Goal: Task Accomplishment & Management: Use online tool/utility

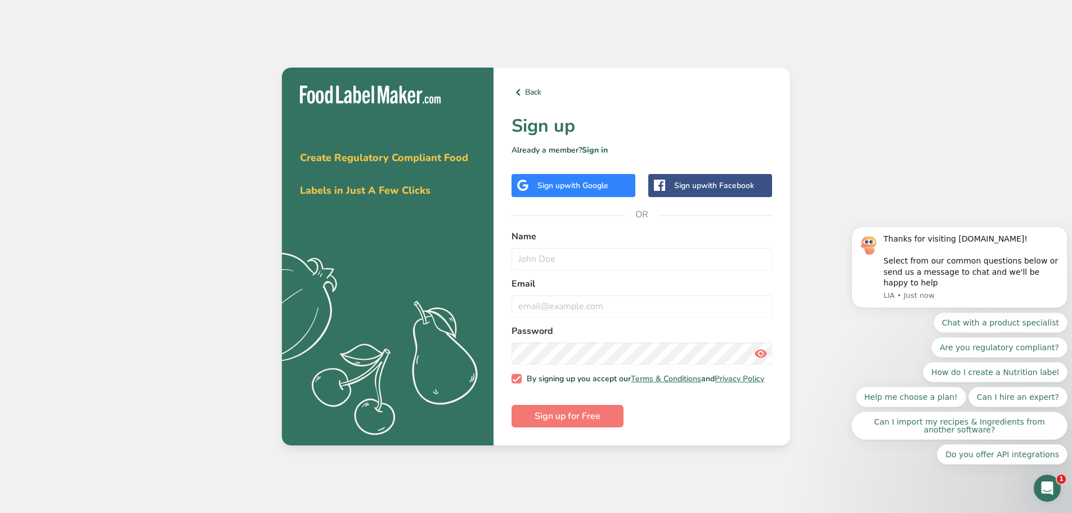
click at [594, 188] on div "Sign up with Google" at bounding box center [573, 185] width 124 height 23
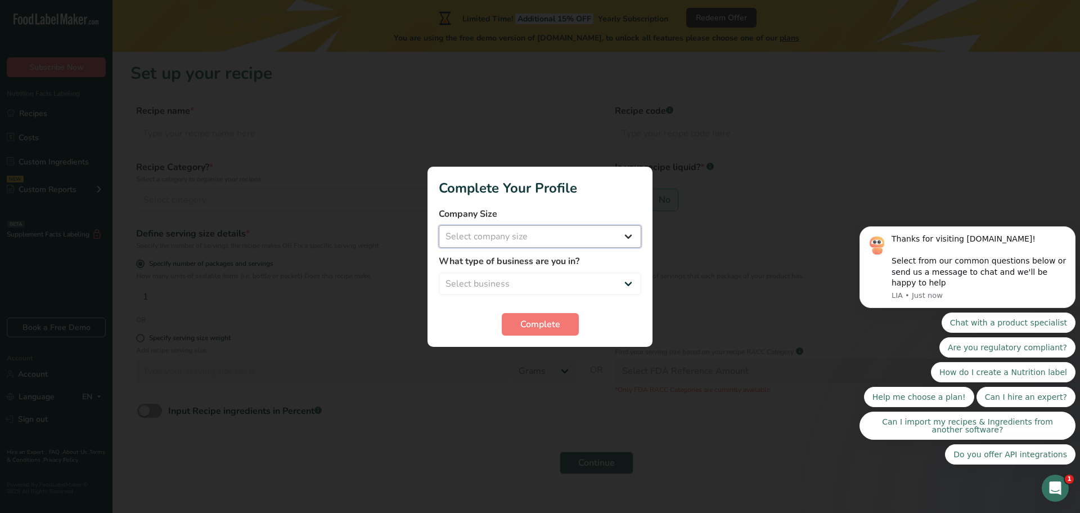
click at [590, 241] on select "Select company size Fewer than 10 Employees 10 to 50 Employees 51 to 500 Employ…" at bounding box center [540, 236] width 203 height 23
select select "1"
click at [439, 225] on select "Select company size Fewer than 10 Employees 10 to 50 Employees 51 to 500 Employ…" at bounding box center [540, 236] width 203 height 23
click at [563, 276] on select "Select business Packaged Food Manufacturer Restaurant & Cafe Bakery Meal Plans …" at bounding box center [540, 283] width 203 height 23
select select "8"
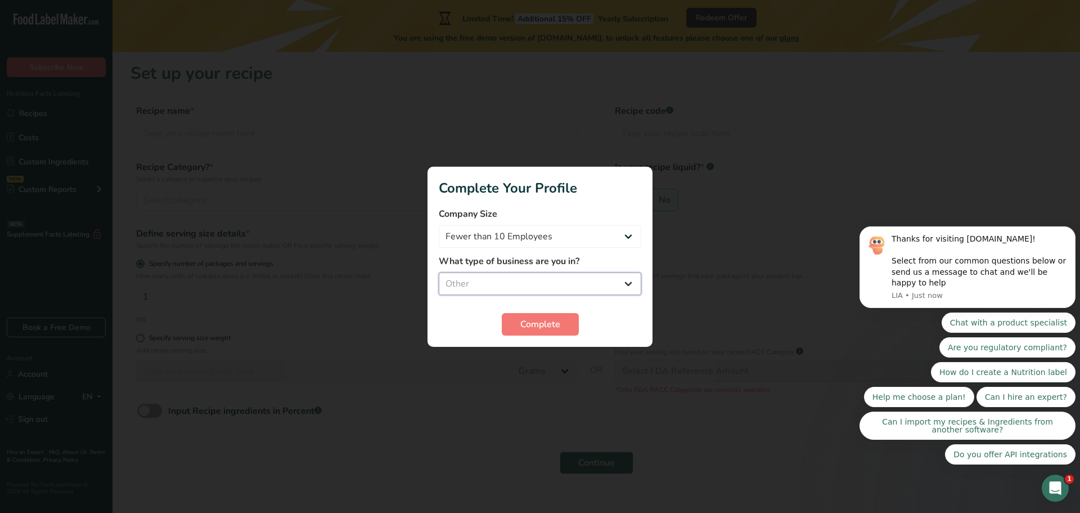
click at [439, 272] on select "Select business Packaged Food Manufacturer Restaurant & Cafe Bakery Meal Plans …" at bounding box center [540, 283] width 203 height 23
click at [555, 332] on button "Complete" at bounding box center [540, 324] width 77 height 23
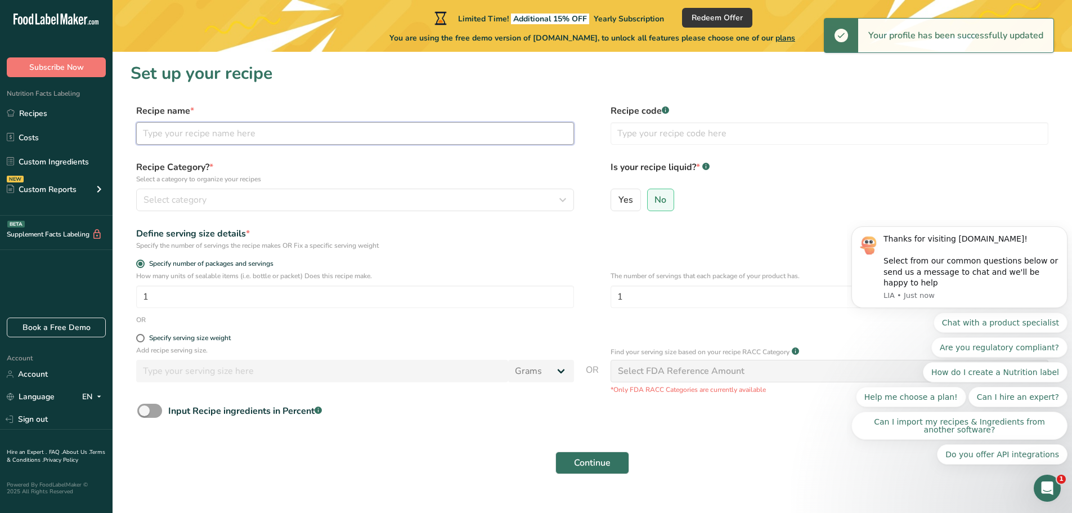
click at [417, 137] on input "text" at bounding box center [355, 133] width 438 height 23
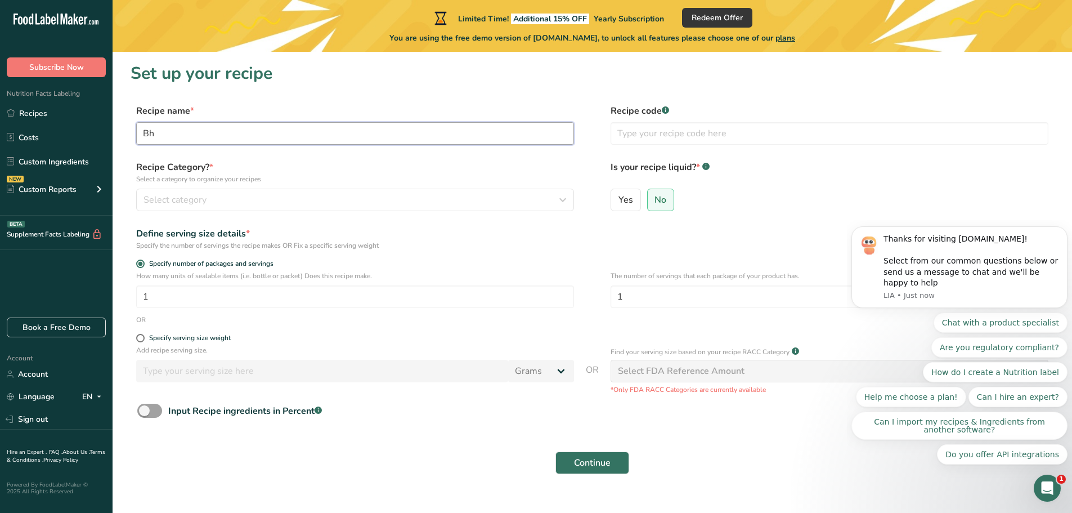
type input "B"
type input "b"
type input "C"
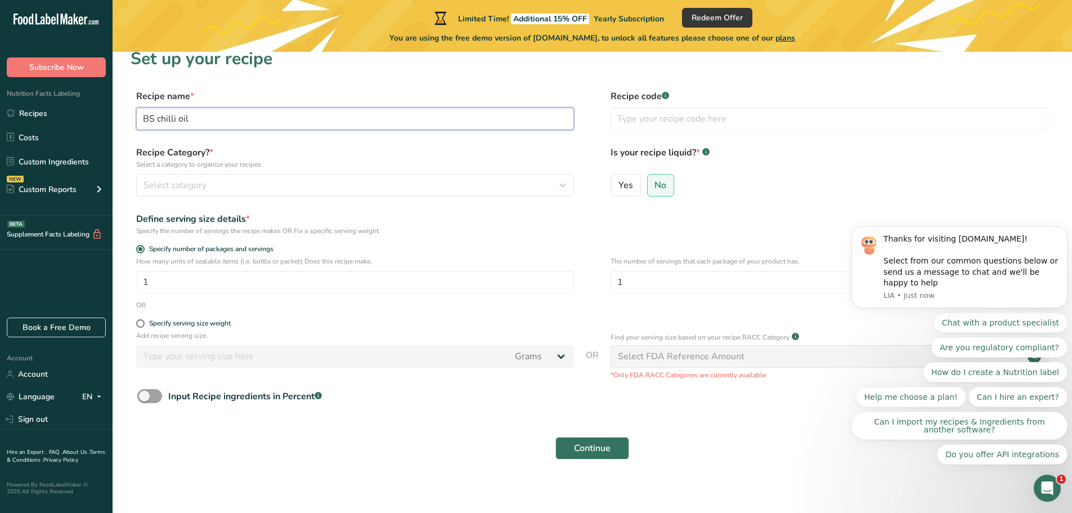
scroll to position [22, 0]
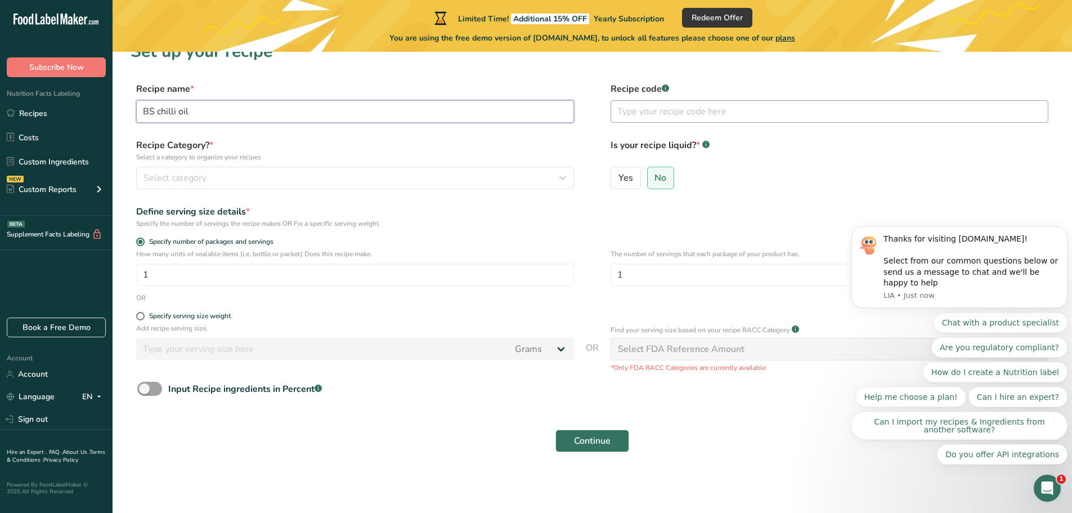
type input "BS chilli oil"
click at [704, 117] on input "text" at bounding box center [829, 111] width 438 height 23
click at [666, 87] on rect at bounding box center [665, 87] width 7 height 7
click at [266, 181] on div "Select category" at bounding box center [351, 178] width 416 height 14
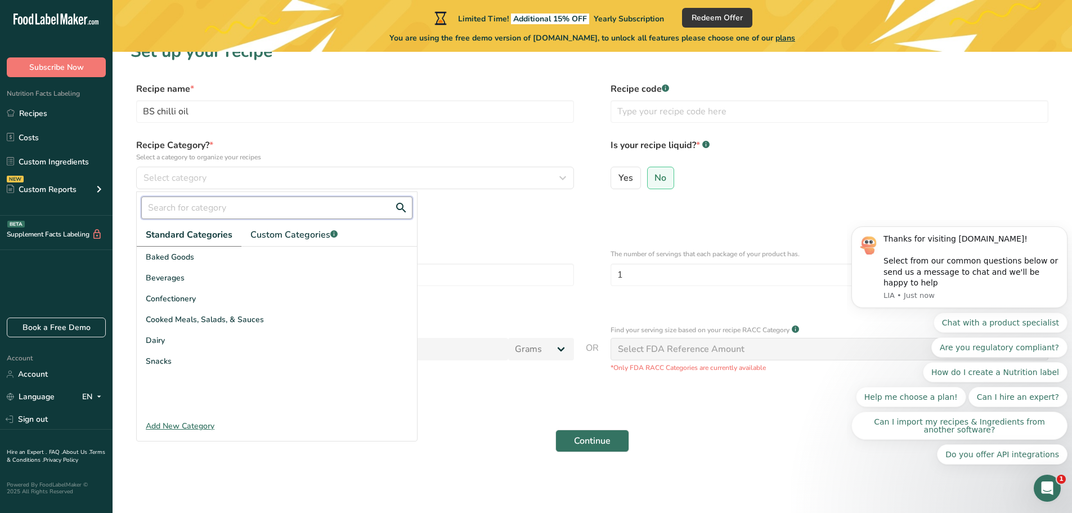
click at [241, 213] on input "text" at bounding box center [276, 207] width 271 height 23
type input "c"
type input "o"
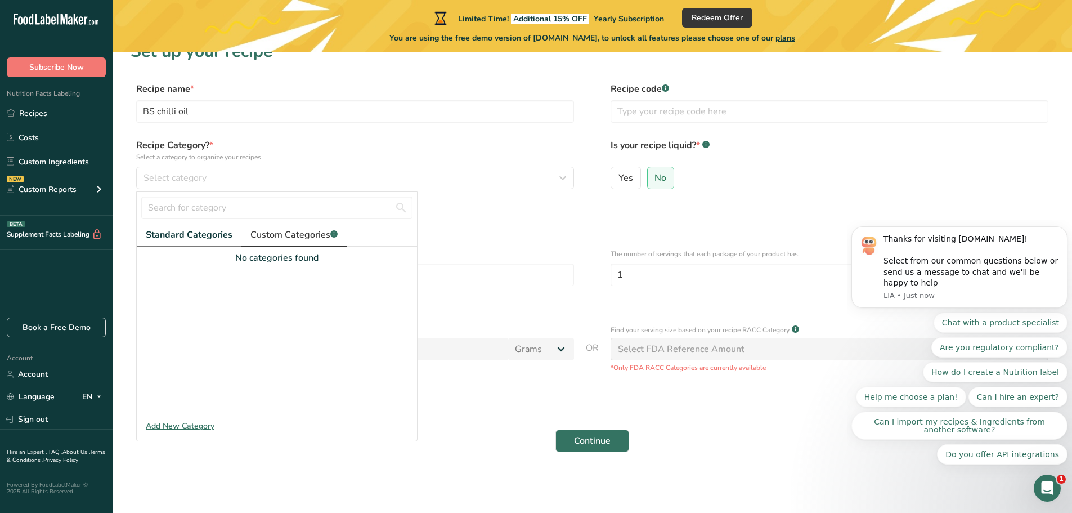
click at [244, 244] on link "Custom Categories .a-a{fill:#347362;}.b-a{fill:#fff;}" at bounding box center [293, 234] width 105 height 23
click at [216, 241] on link "Standard Categories" at bounding box center [189, 234] width 104 height 23
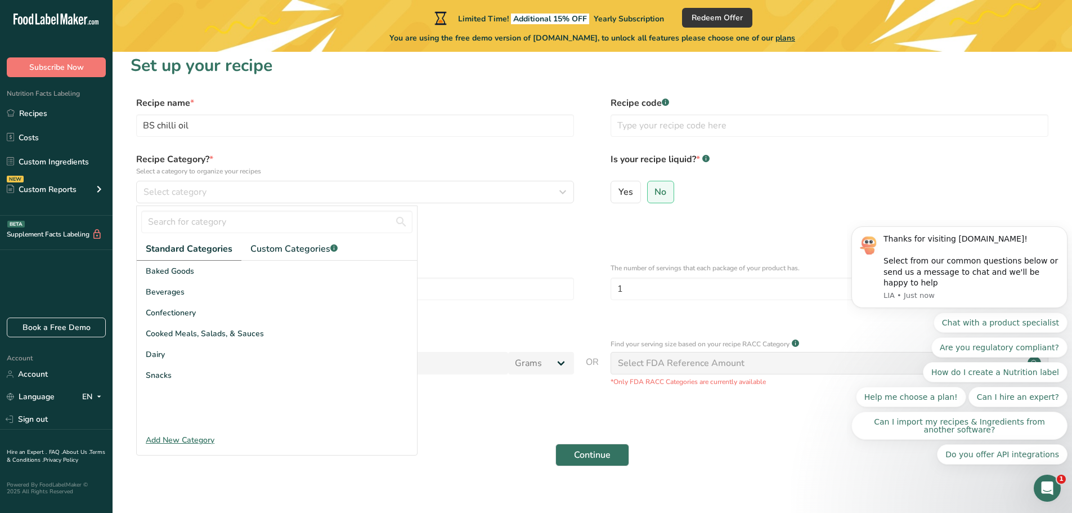
scroll to position [0, 0]
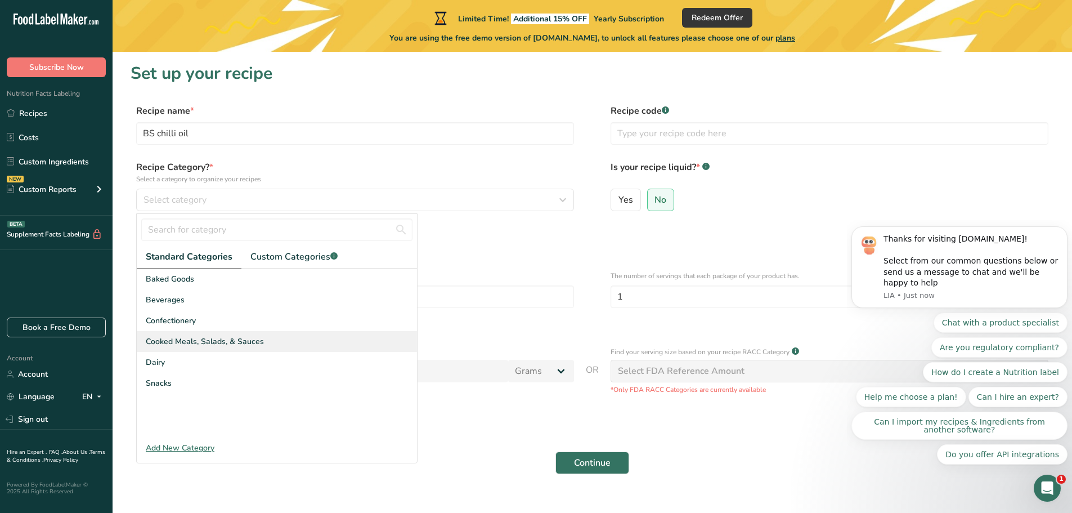
click at [226, 342] on span "Cooked Meals, Salads, & Sauces" at bounding box center [205, 341] width 118 height 12
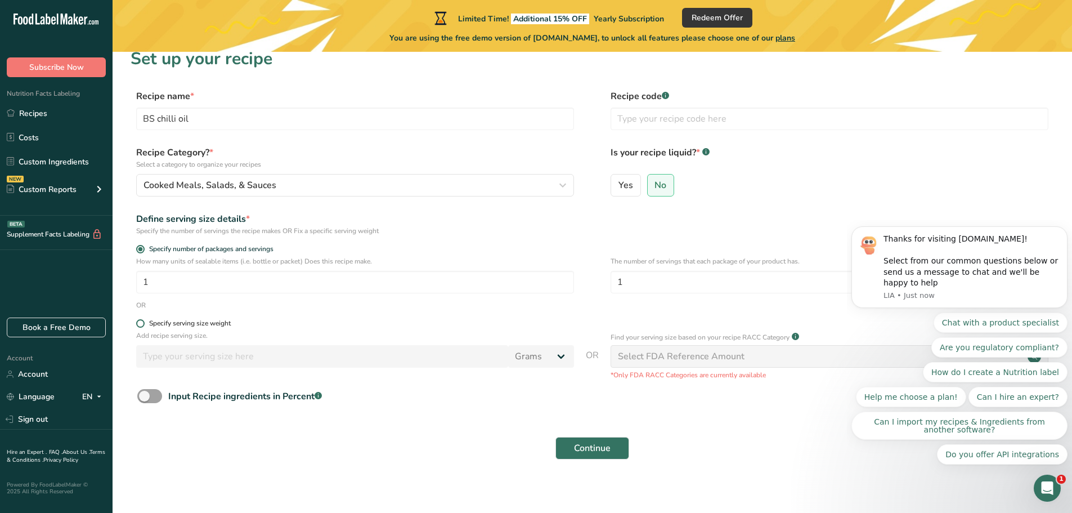
scroll to position [22, 0]
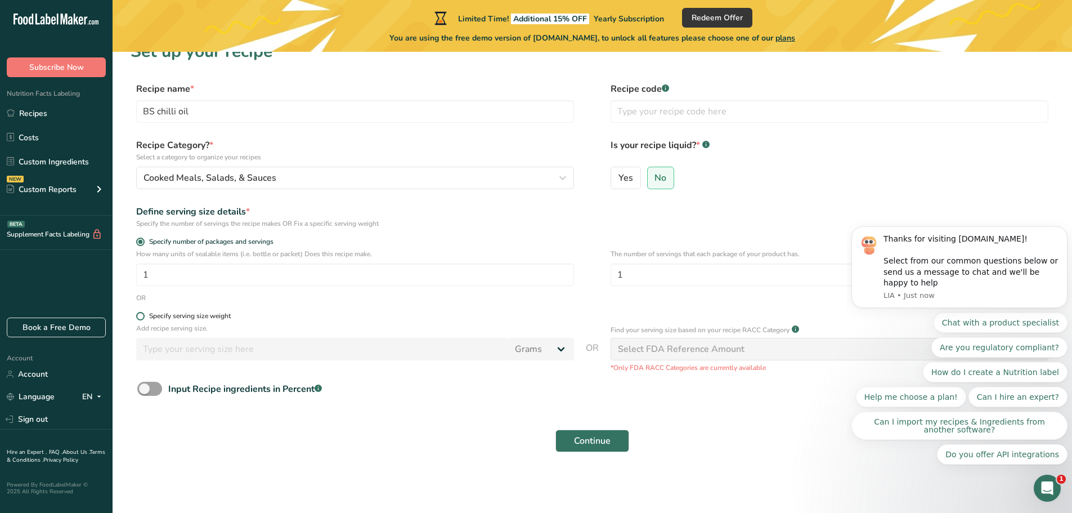
click at [218, 315] on div "Specify serving size weight" at bounding box center [190, 316] width 82 height 8
click at [143, 315] on input "Specify serving size weight" at bounding box center [139, 315] width 7 height 7
radio input "true"
radio input "false"
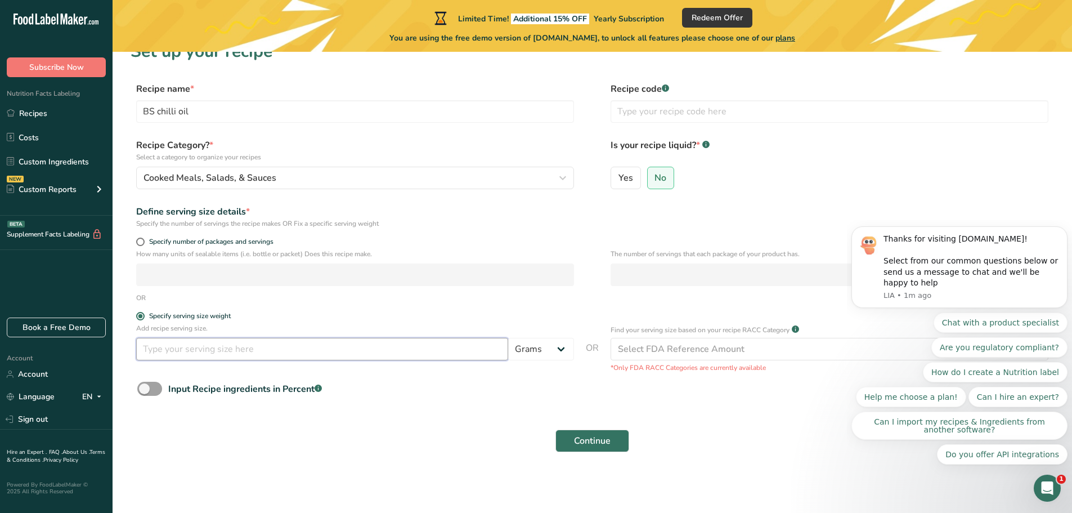
click at [216, 350] on input "number" at bounding box center [322, 349] width 372 height 23
type input "220"
click at [255, 413] on form "Recipe name * BS chilli oil Recipe code .a-a{fill:#347362;}.b-a{fill:#fff;} Rec…" at bounding box center [592, 270] width 923 height 376
click at [161, 388] on span at bounding box center [149, 388] width 25 height 14
click at [145, 388] on input "Input Recipe ingredients in Percent .a-a{fill:#347362;}.b-a{fill:#fff;}" at bounding box center [140, 388] width 7 height 7
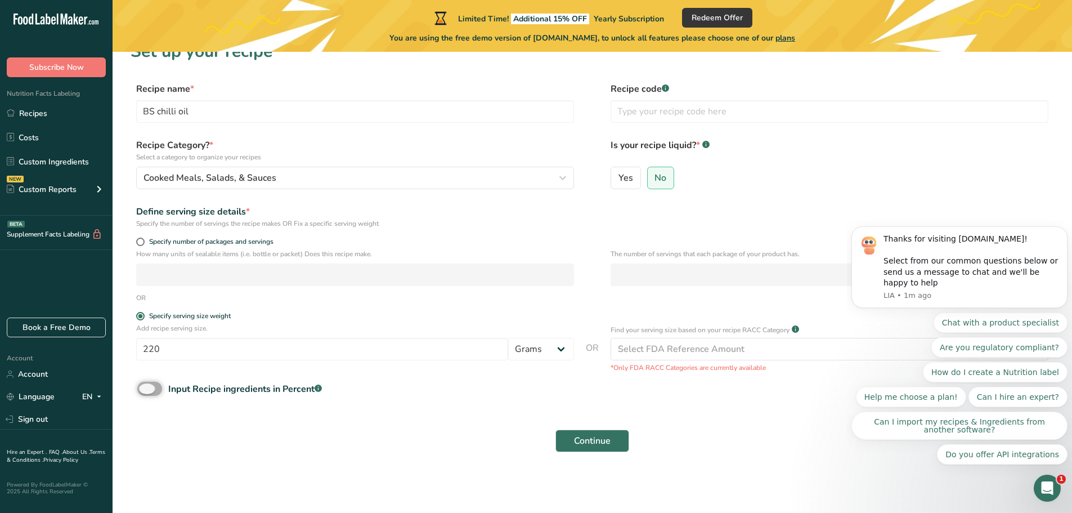
checkbox input "true"
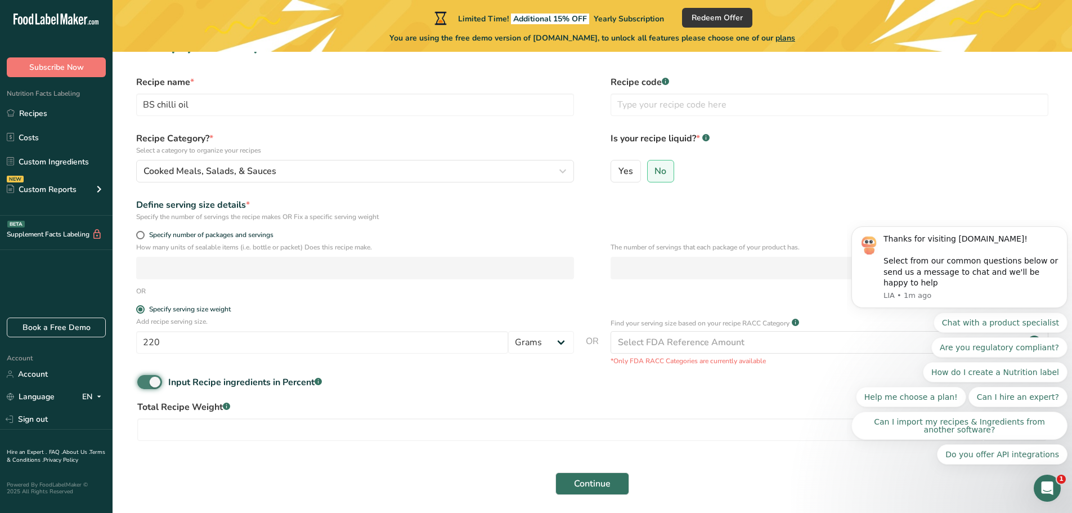
scroll to position [71, 0]
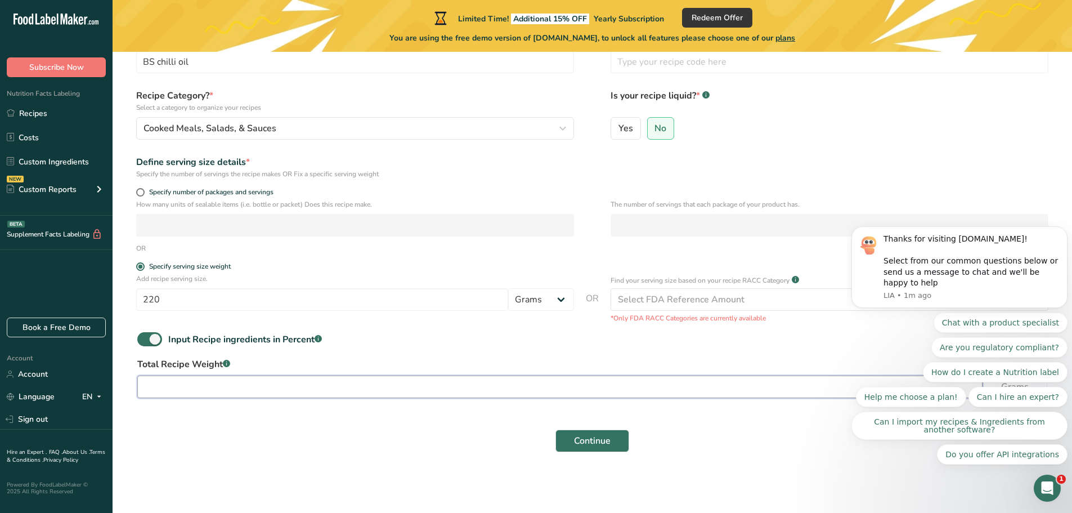
click at [239, 390] on input "number" at bounding box center [559, 386] width 845 height 23
click at [149, 347] on div "Input Recipe ingredients in Percent .a-a{fill:#347362;}.b-a{fill:#fff;}" at bounding box center [592, 343] width 923 height 23
click at [190, 294] on input "220" at bounding box center [322, 299] width 372 height 23
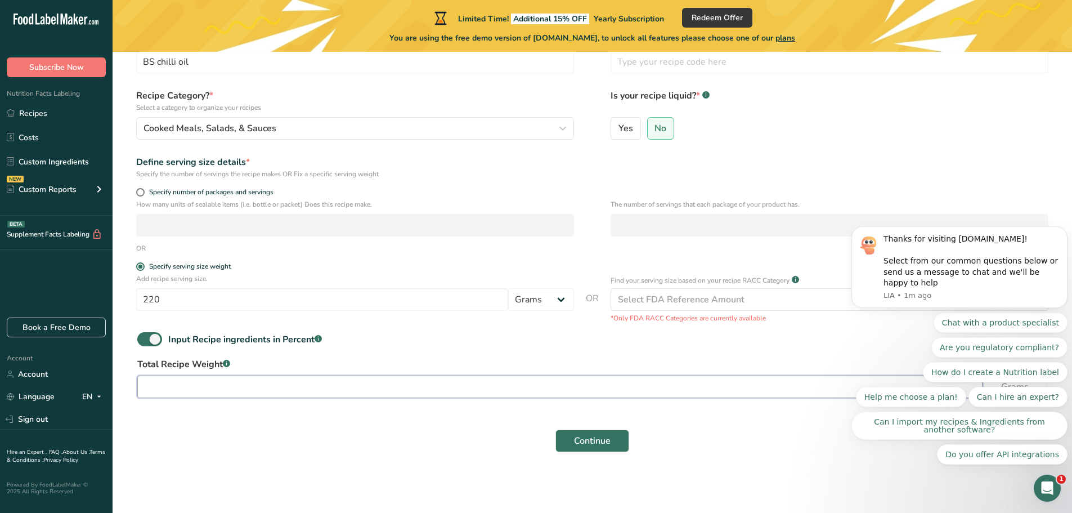
click at [167, 377] on input "number" at bounding box center [559, 386] width 845 height 23
type input "220"
click at [1051, 483] on icon "Open Intercom Messenger" at bounding box center [1045, 486] width 19 height 19
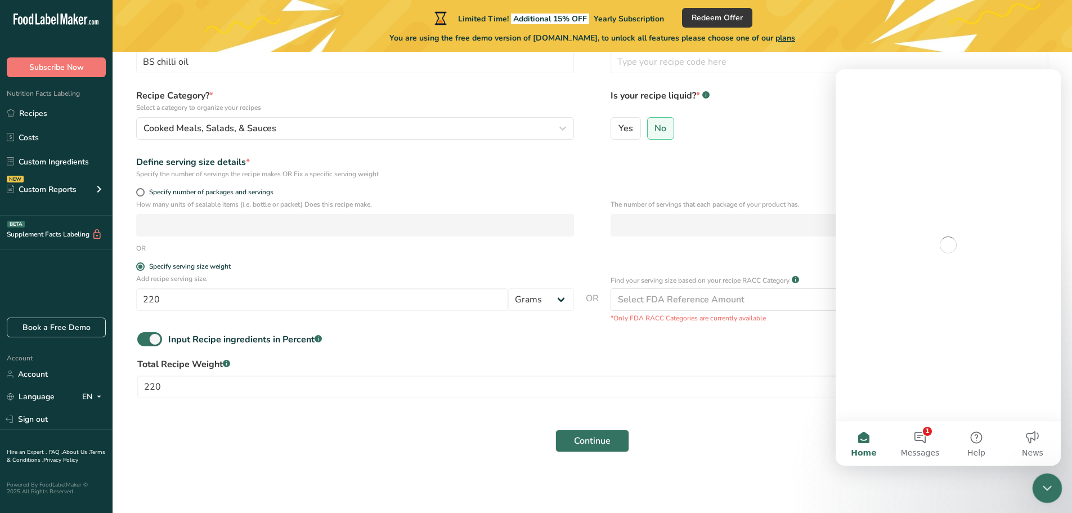
scroll to position [0, 0]
click at [1050, 483] on icon "Close Intercom Messenger" at bounding box center [1046, 486] width 14 height 14
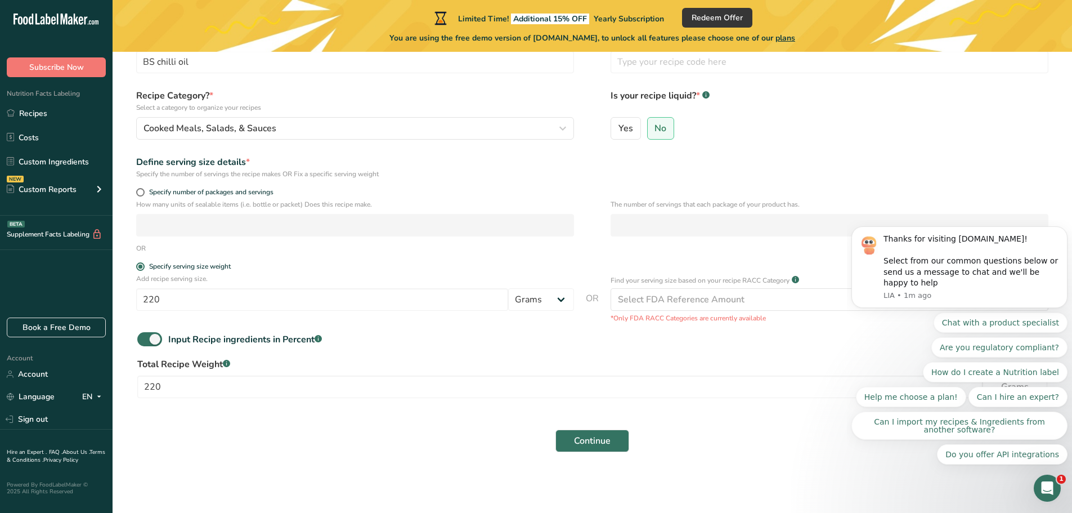
click at [795, 459] on section "Set up your recipe Recipe name * BS chilli oil Recipe code .a-a{fill:#347362;}.…" at bounding box center [592, 228] width 959 height 496
click at [1047, 486] on icon "Open Intercom Messenger" at bounding box center [1045, 486] width 19 height 19
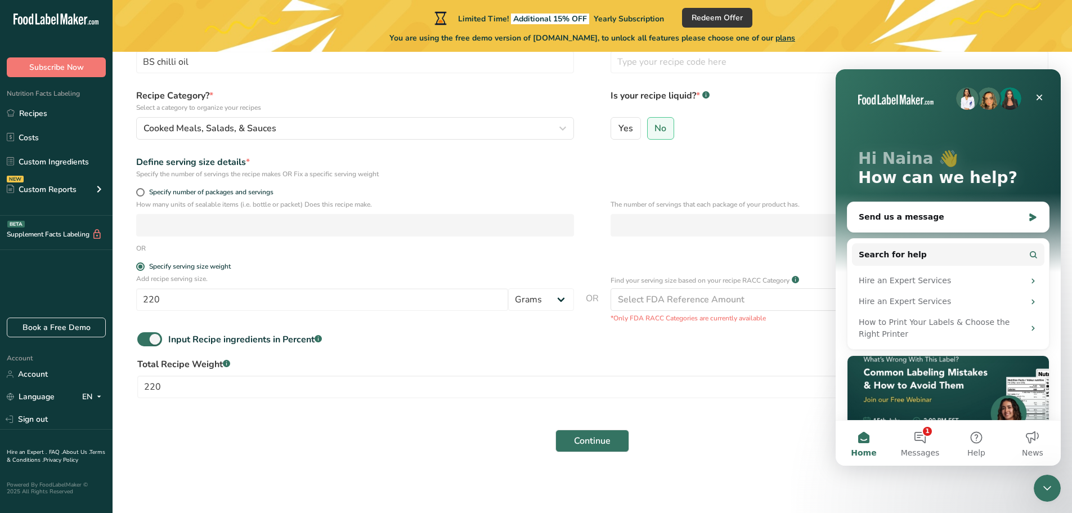
click at [751, 449] on div "Continue" at bounding box center [592, 440] width 923 height 36
click at [1036, 97] on icon "Close" at bounding box center [1039, 97] width 9 height 9
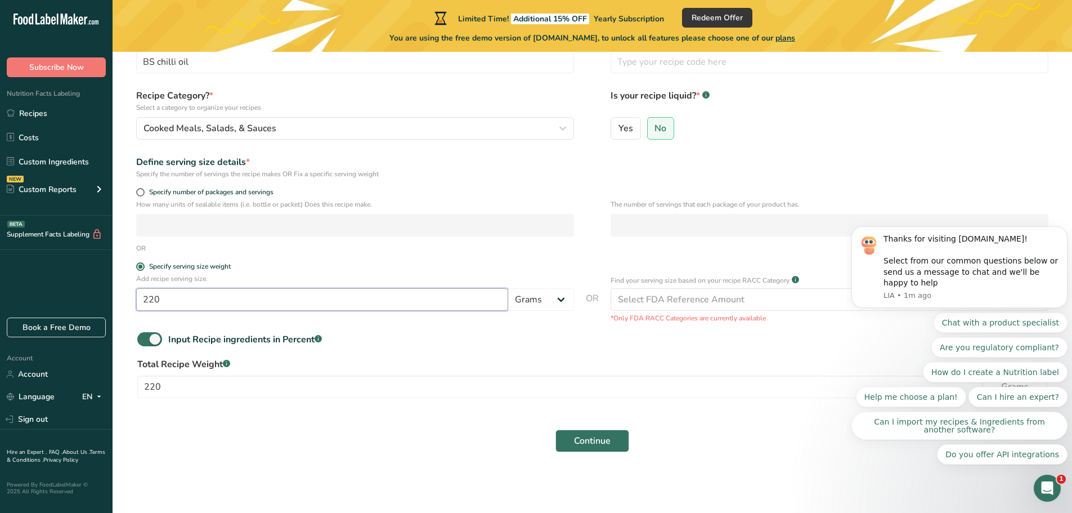
click at [266, 302] on input "220" at bounding box center [322, 299] width 372 height 23
click at [257, 289] on input "220" at bounding box center [322, 299] width 372 height 23
type input "2"
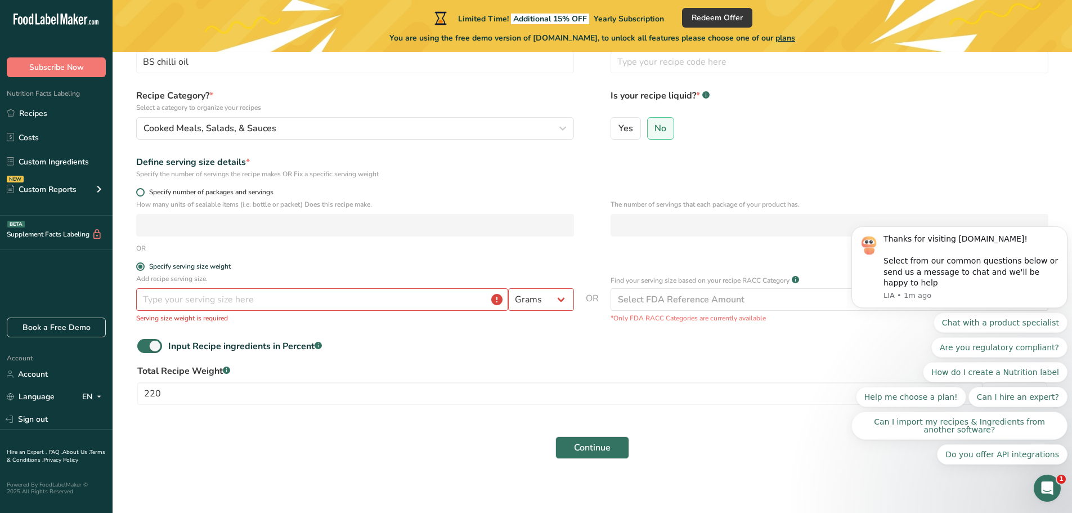
click at [202, 194] on span "Specify number of packages and servings" at bounding box center [209, 192] width 129 height 8
click at [143, 194] on input "Specify number of packages and servings" at bounding box center [139, 191] width 7 height 7
radio input "true"
radio input "false"
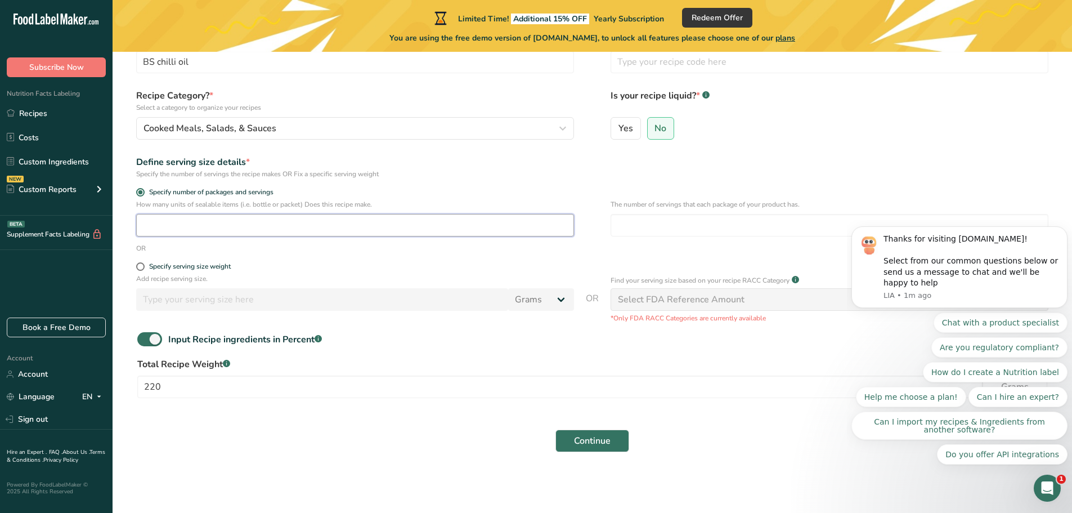
click at [232, 223] on input "number" at bounding box center [355, 225] width 438 height 23
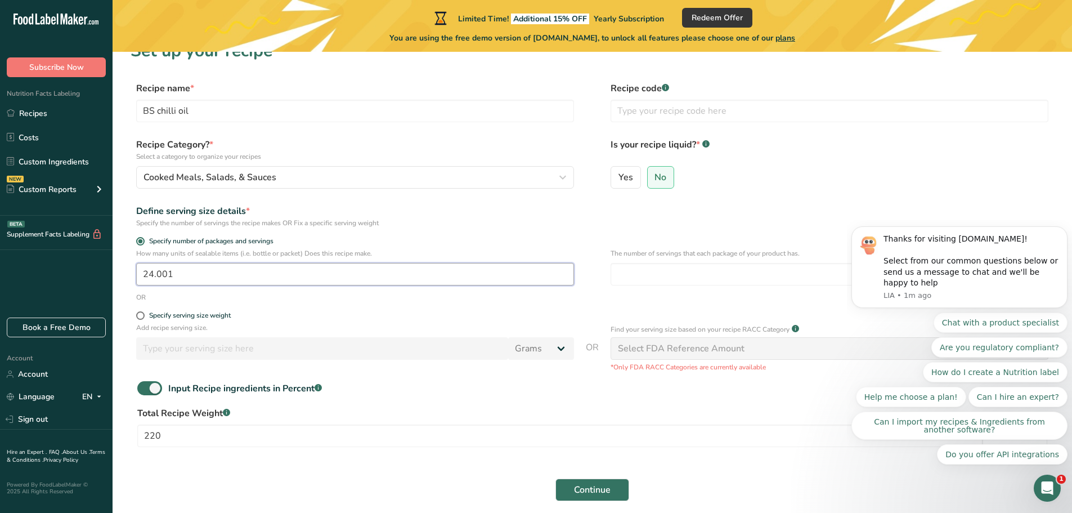
scroll to position [15, 0]
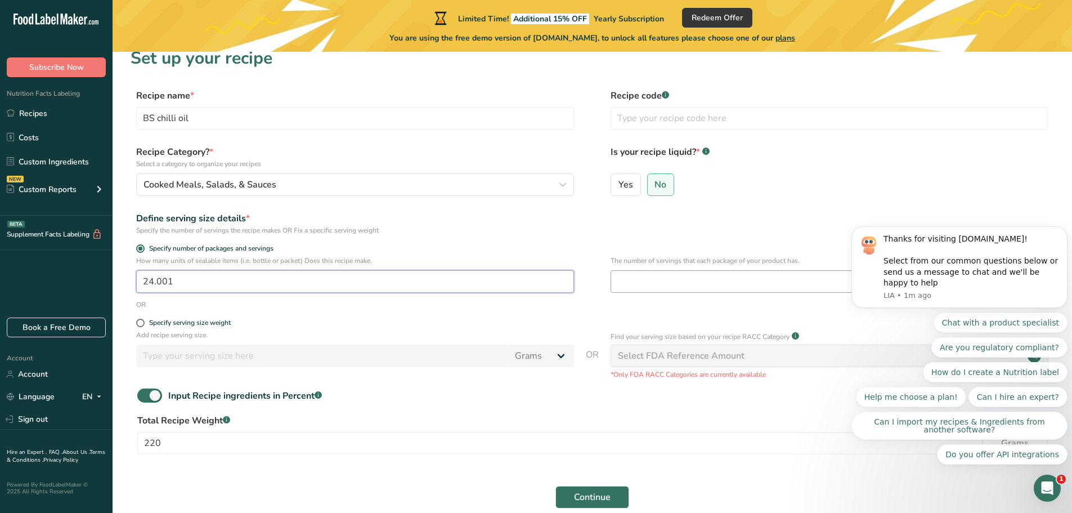
type input "24.001"
click at [713, 289] on input "number" at bounding box center [829, 281] width 438 height 23
click at [1051, 473] on div "Open Intercom Messenger" at bounding box center [1045, 486] width 37 height 37
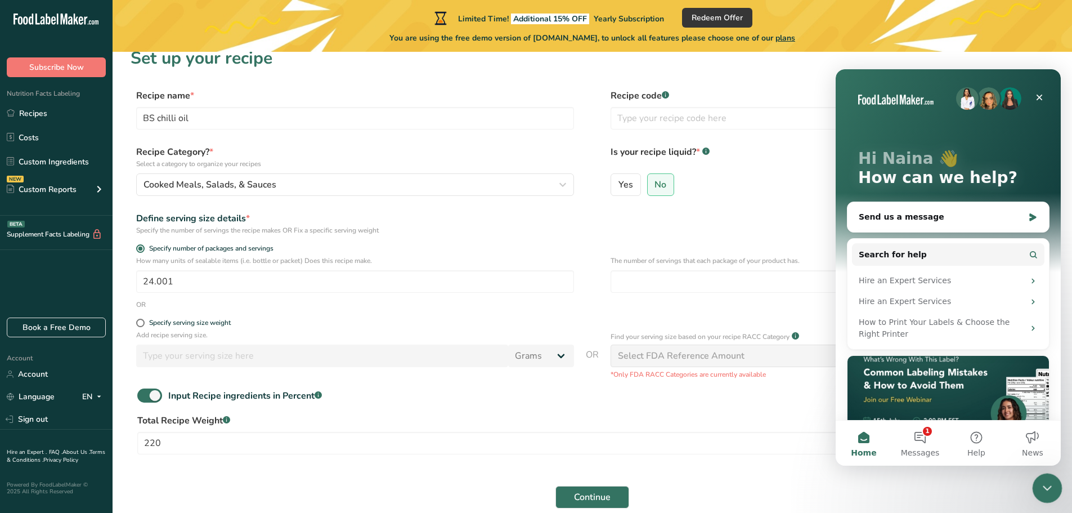
click at [1050, 474] on div "Close Intercom Messenger" at bounding box center [1045, 486] width 27 height 27
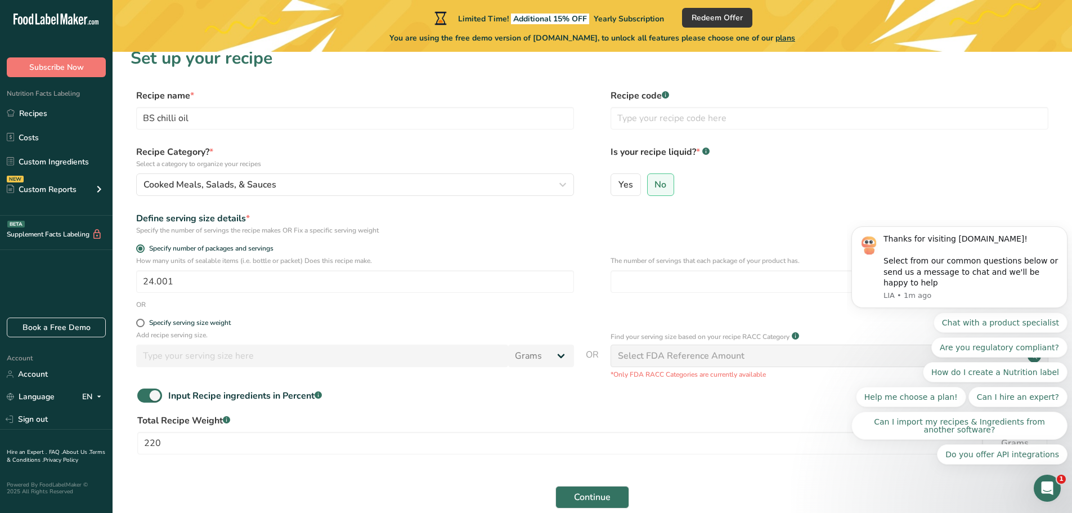
scroll to position [71, 0]
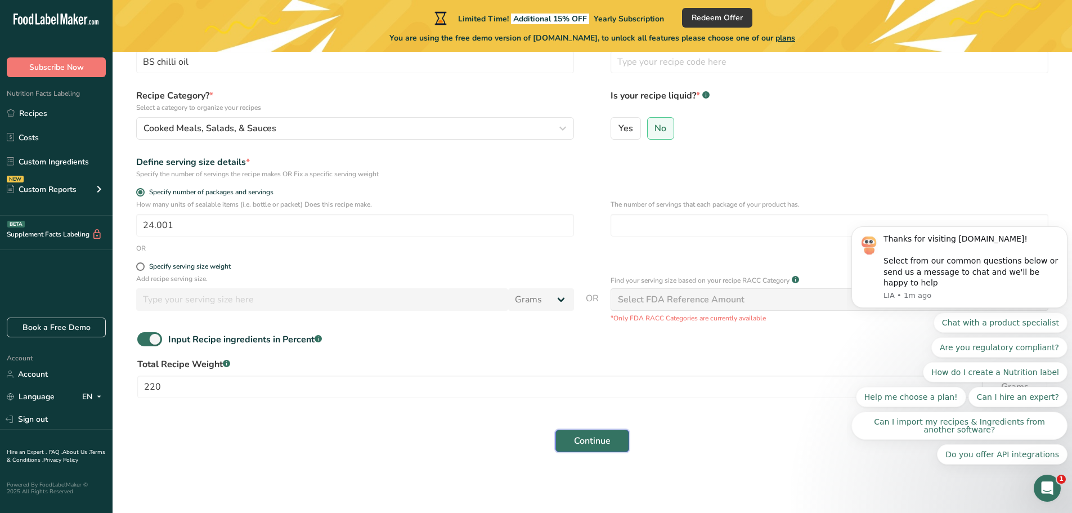
click at [582, 431] on button "Continue" at bounding box center [592, 440] width 74 height 23
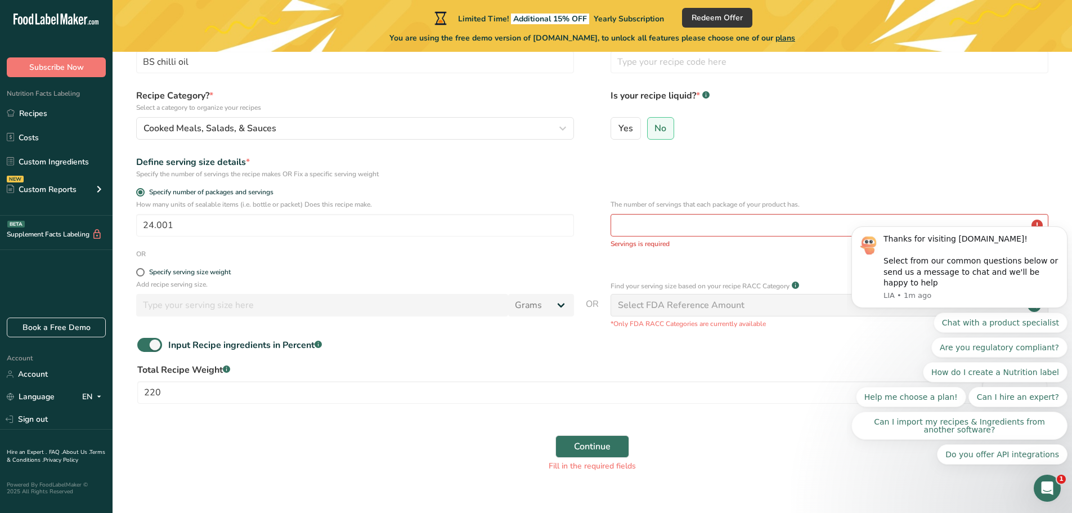
click at [673, 303] on div "Select FDA Reference Amount" at bounding box center [681, 305] width 127 height 14
click at [651, 231] on input "number" at bounding box center [829, 225] width 438 height 23
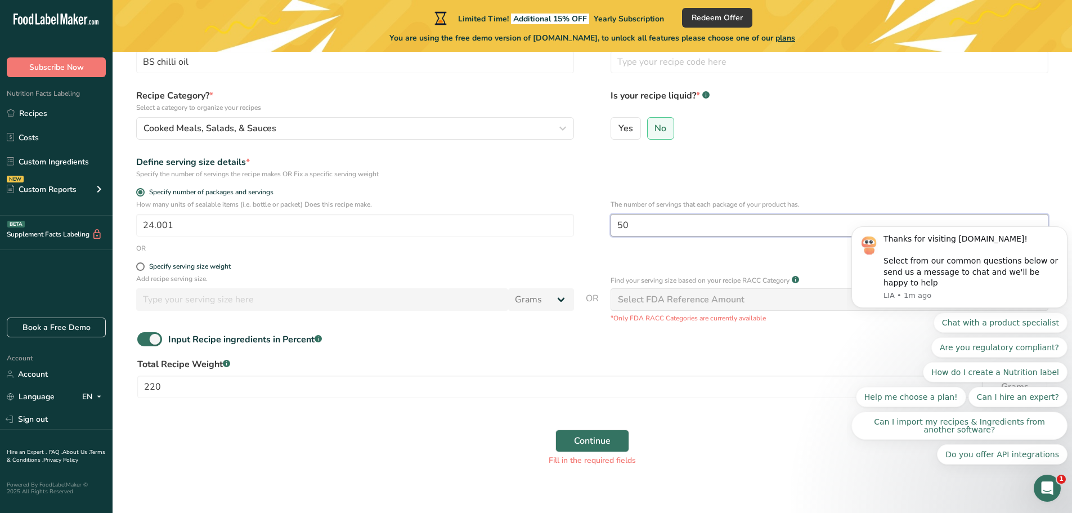
type input "50"
click at [555, 429] on button "Continue" at bounding box center [592, 440] width 74 height 23
